Goal: Task Accomplishment & Management: Manage account settings

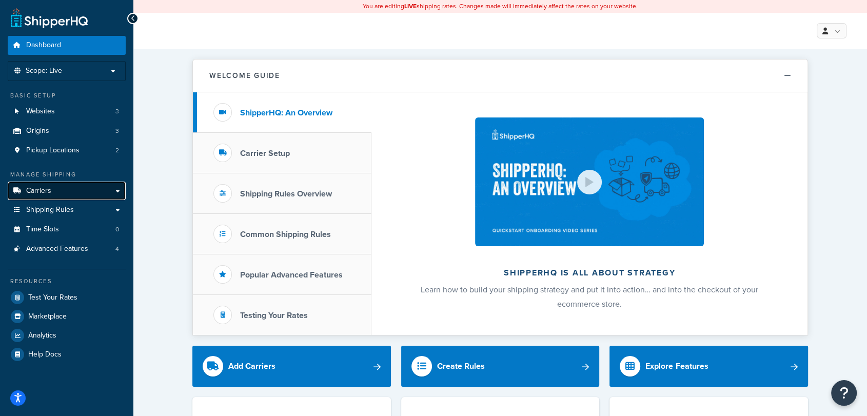
click at [104, 186] on link "Carriers" at bounding box center [67, 191] width 118 height 19
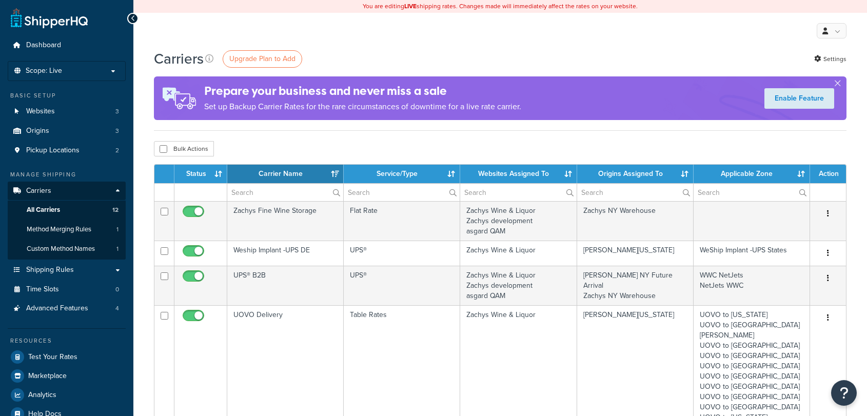
select select "15"
click at [94, 263] on link "Shipping Rules" at bounding box center [67, 270] width 118 height 19
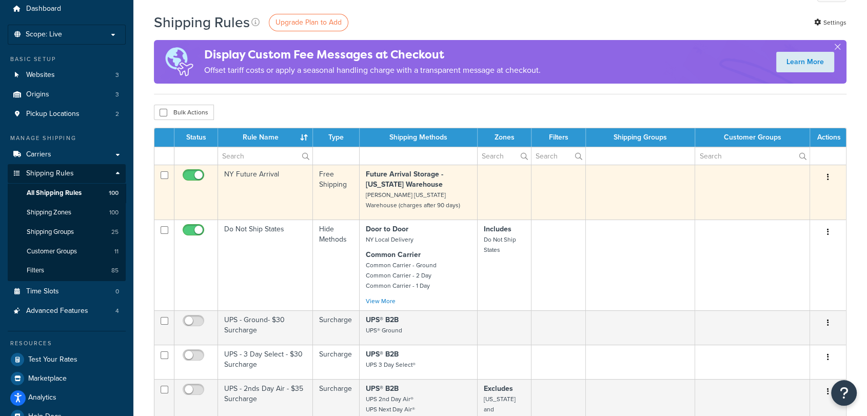
scroll to position [38, 0]
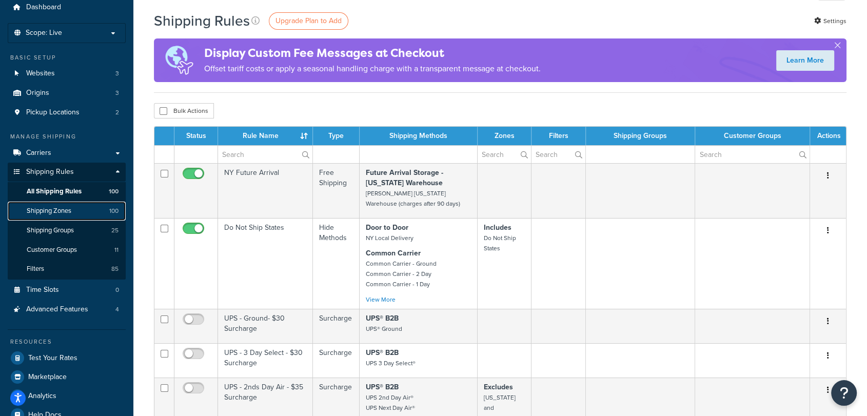
click at [86, 205] on link "Shipping Zones 100" at bounding box center [67, 211] width 118 height 19
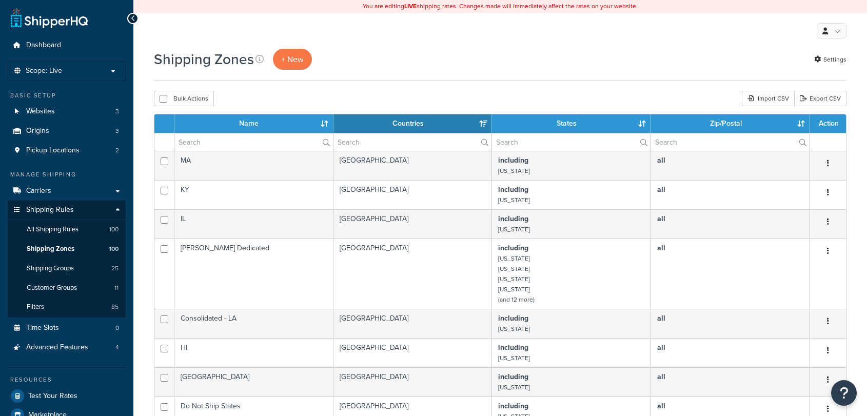
select select "15"
click at [273, 149] on input "text" at bounding box center [254, 141] width 159 height 17
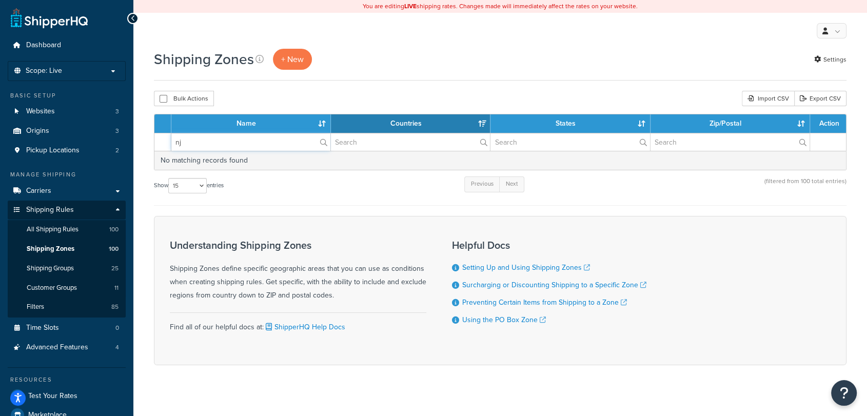
type input "n"
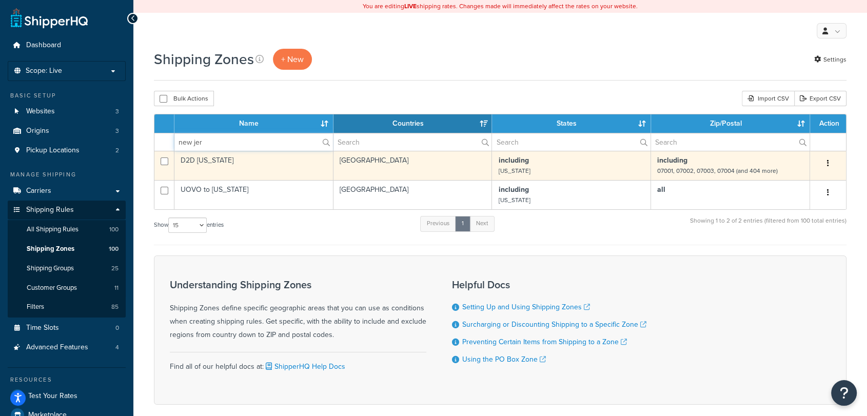
type input "new jer"
click at [830, 167] on button "button" at bounding box center [828, 164] width 14 height 16
click at [819, 182] on link "Edit" at bounding box center [786, 183] width 81 height 21
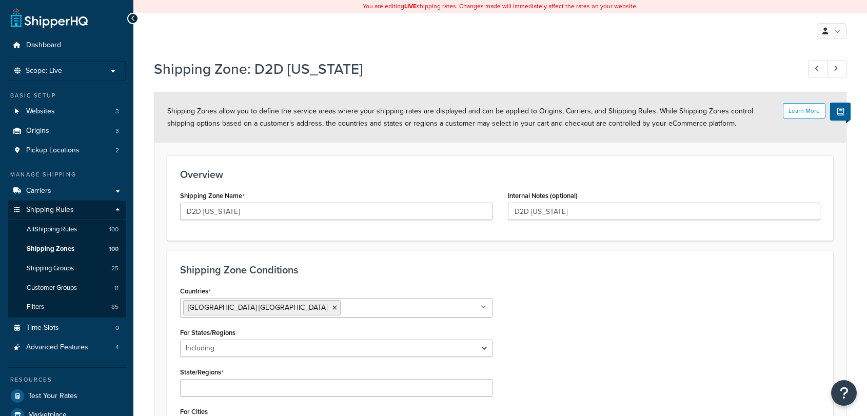
select select "including"
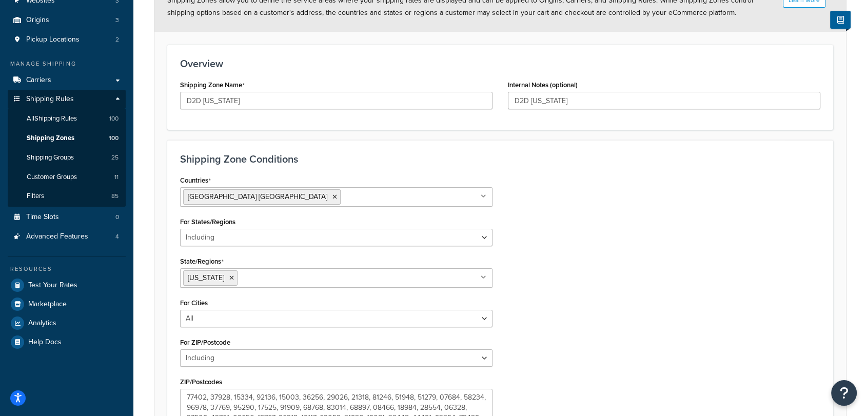
scroll to position [66, 0]
